Goal: Use online tool/utility: Utilize a website feature to perform a specific function

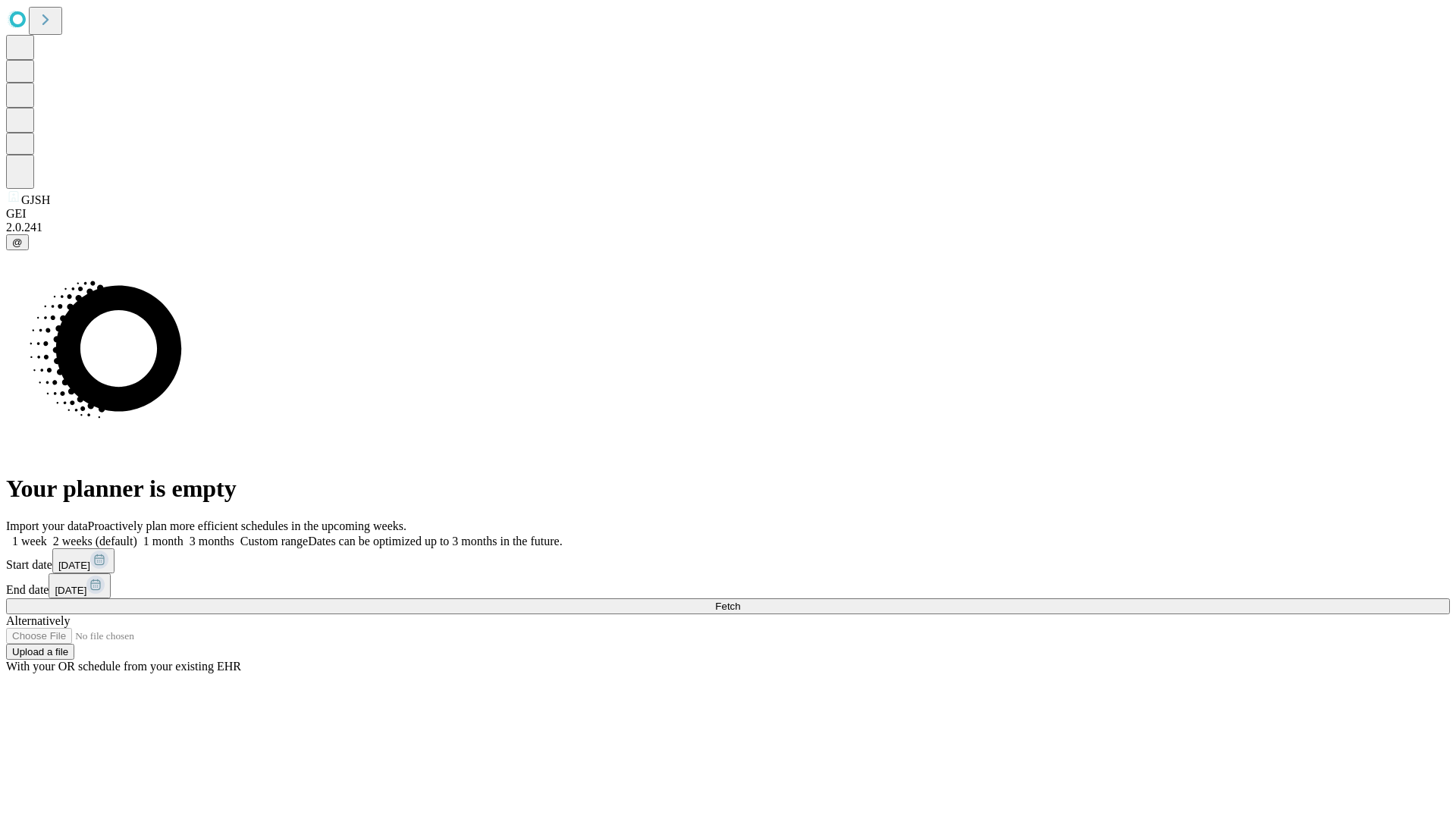
click at [740, 600] on span "Fetch" at bounding box center [728, 606] width 25 height 12
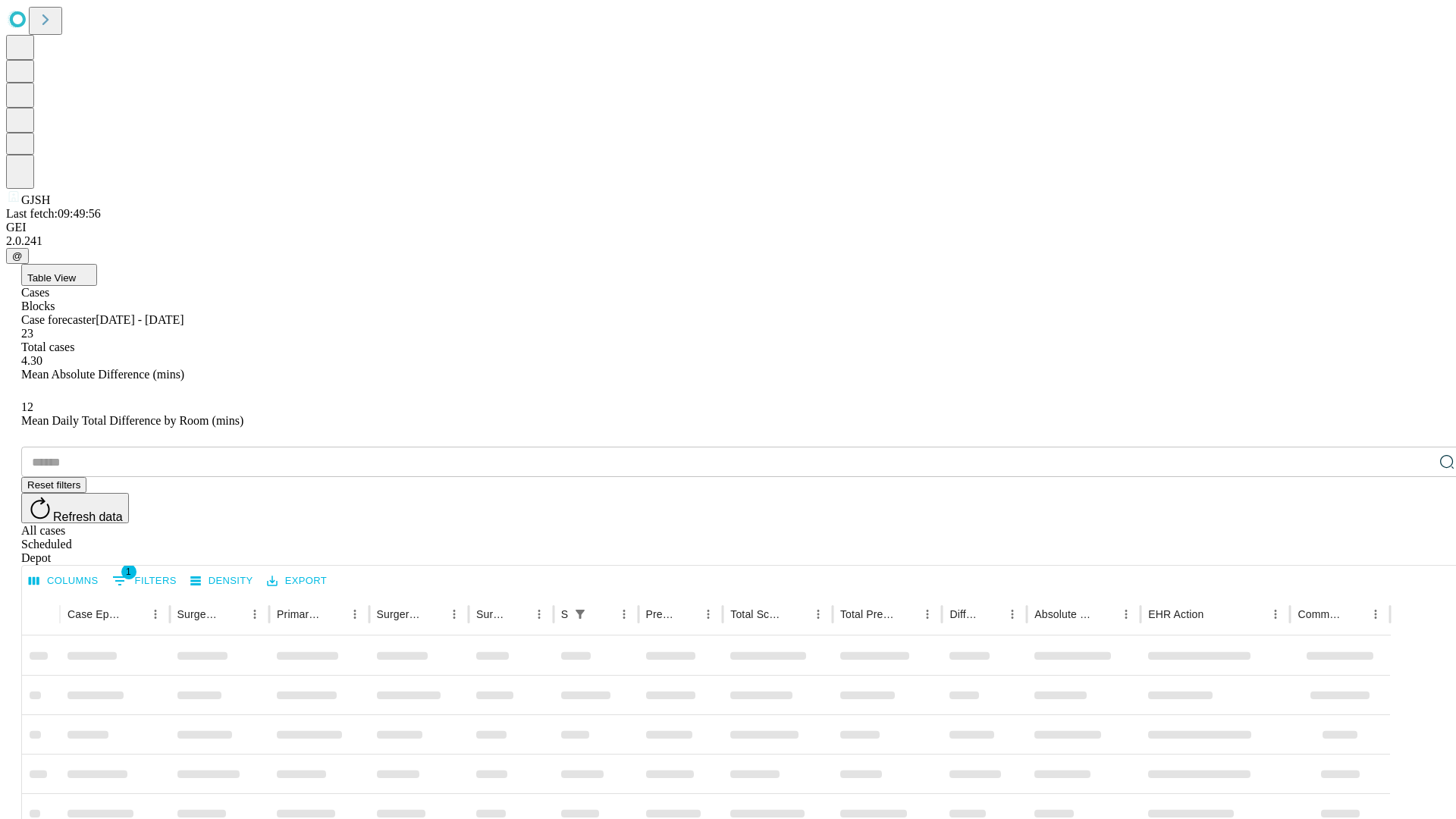
click at [76, 273] on span "Table View" at bounding box center [52, 278] width 49 height 12
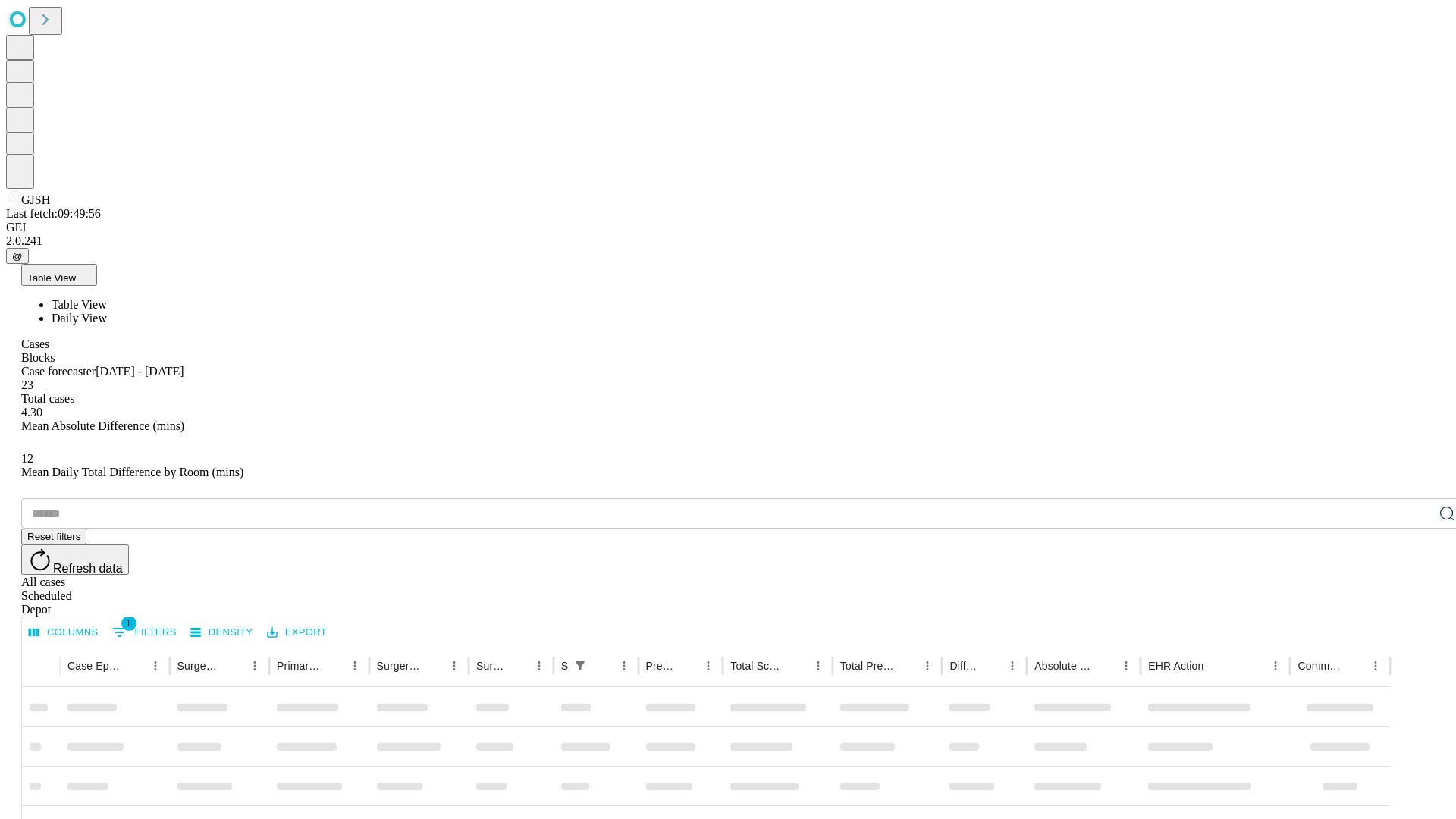
click at [107, 312] on span "Daily View" at bounding box center [79, 318] width 55 height 13
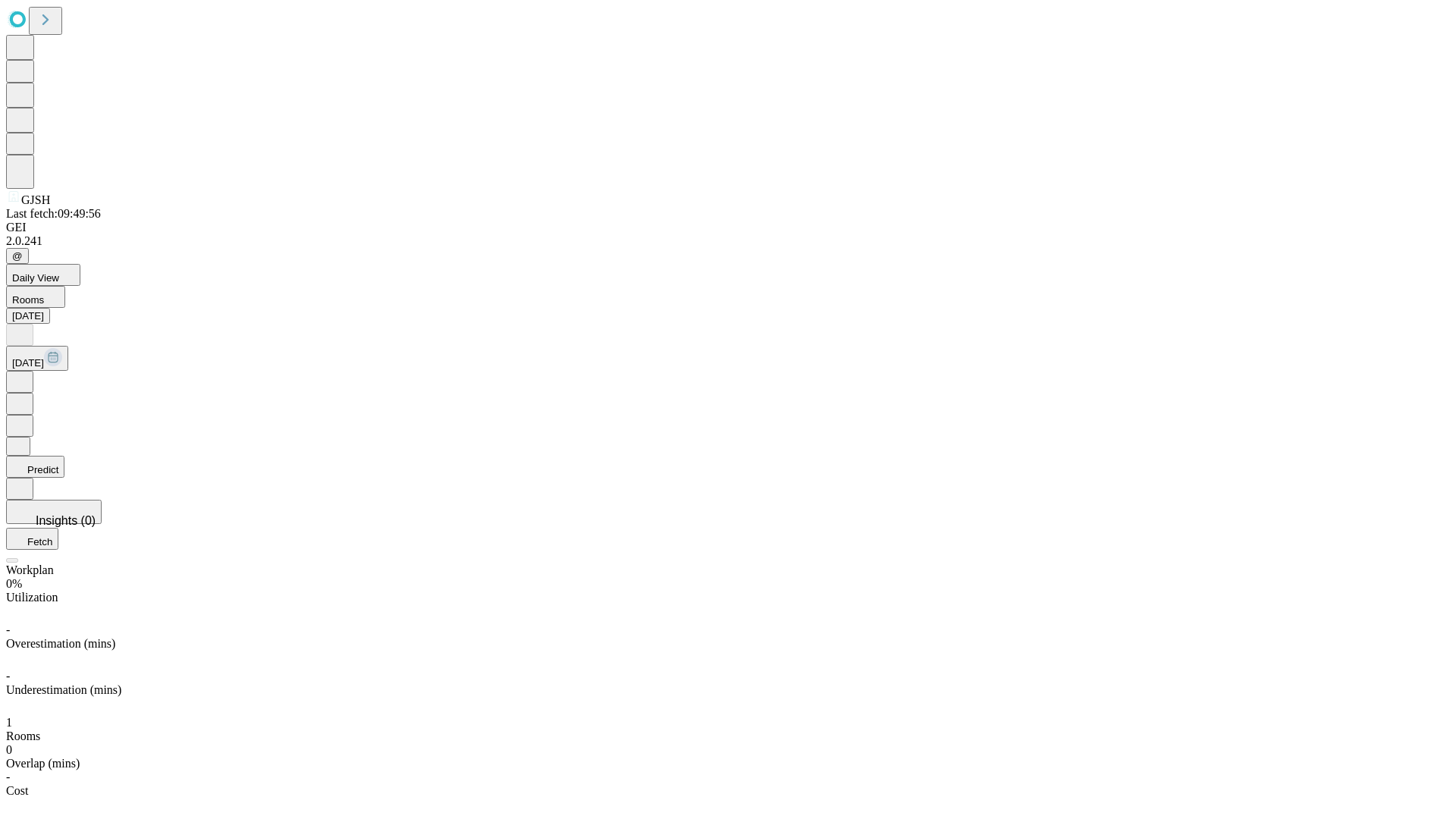
click at [65, 456] on button "Predict" at bounding box center [36, 466] width 59 height 22
